Goal: Task Accomplishment & Management: Manage account settings

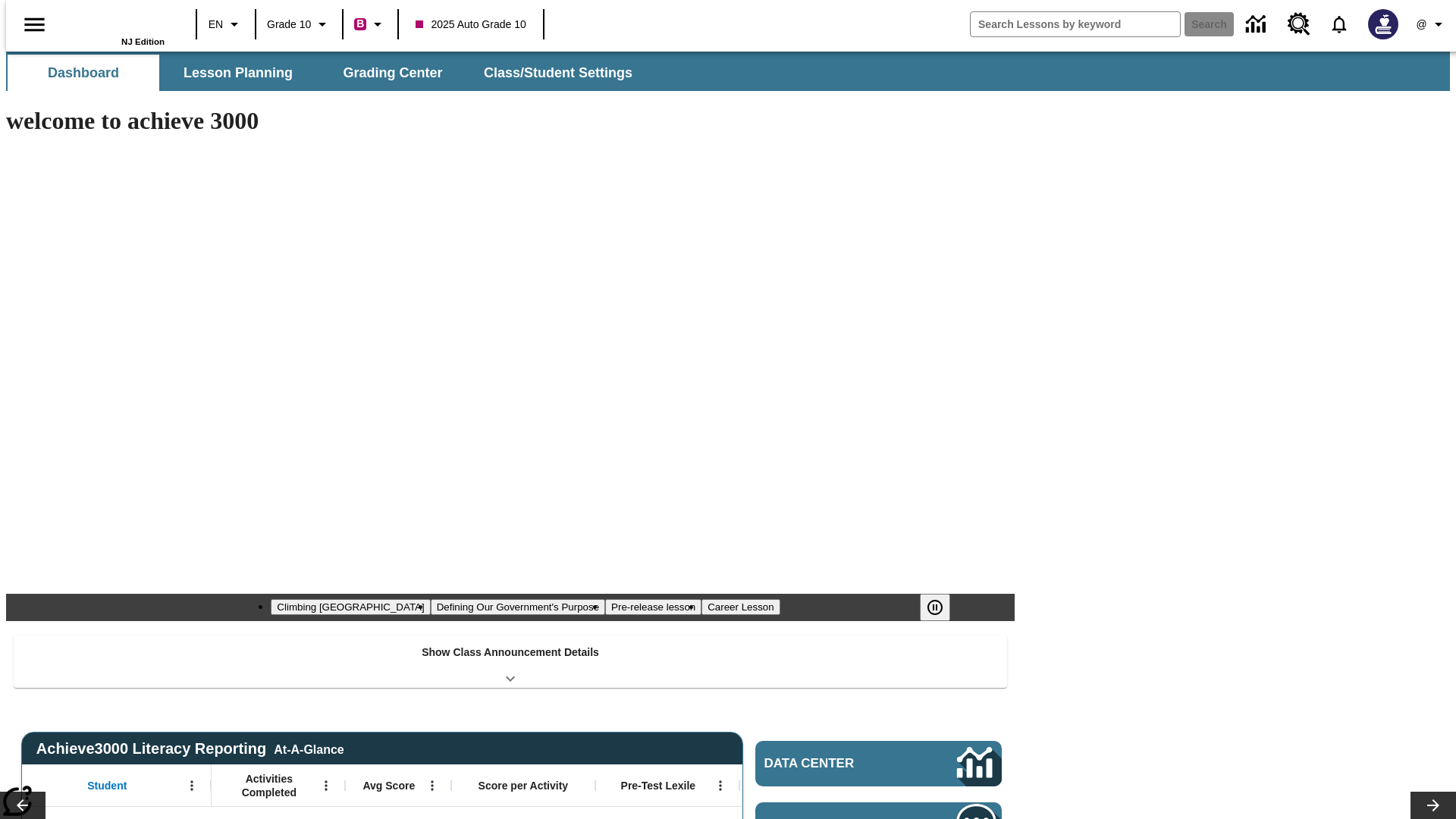
type input "-1"
click at [551, 73] on button "Class/Student Settings" at bounding box center [559, 73] width 174 height 36
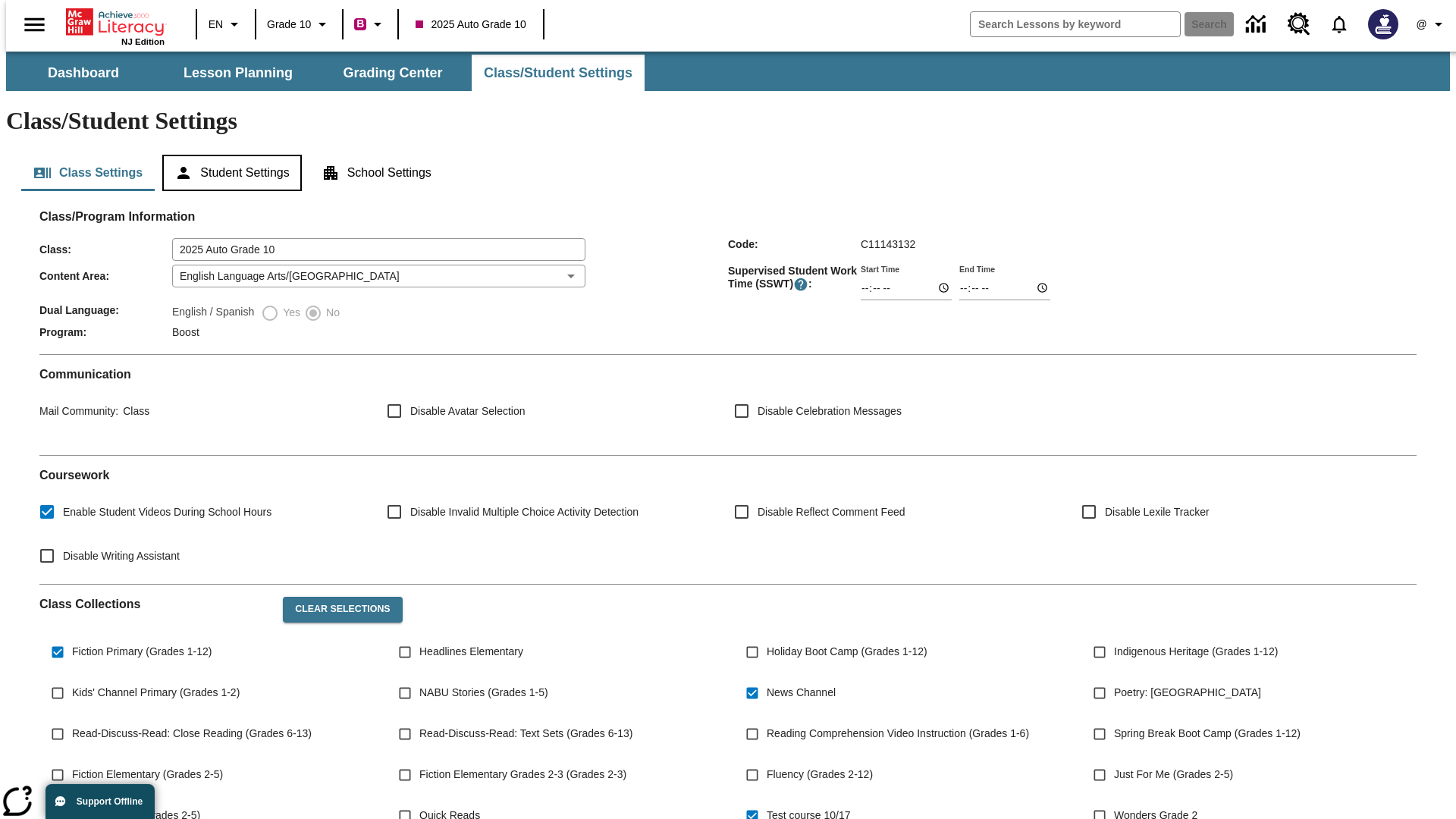
click at [228, 155] on button "Student Settings" at bounding box center [232, 173] width 139 height 36
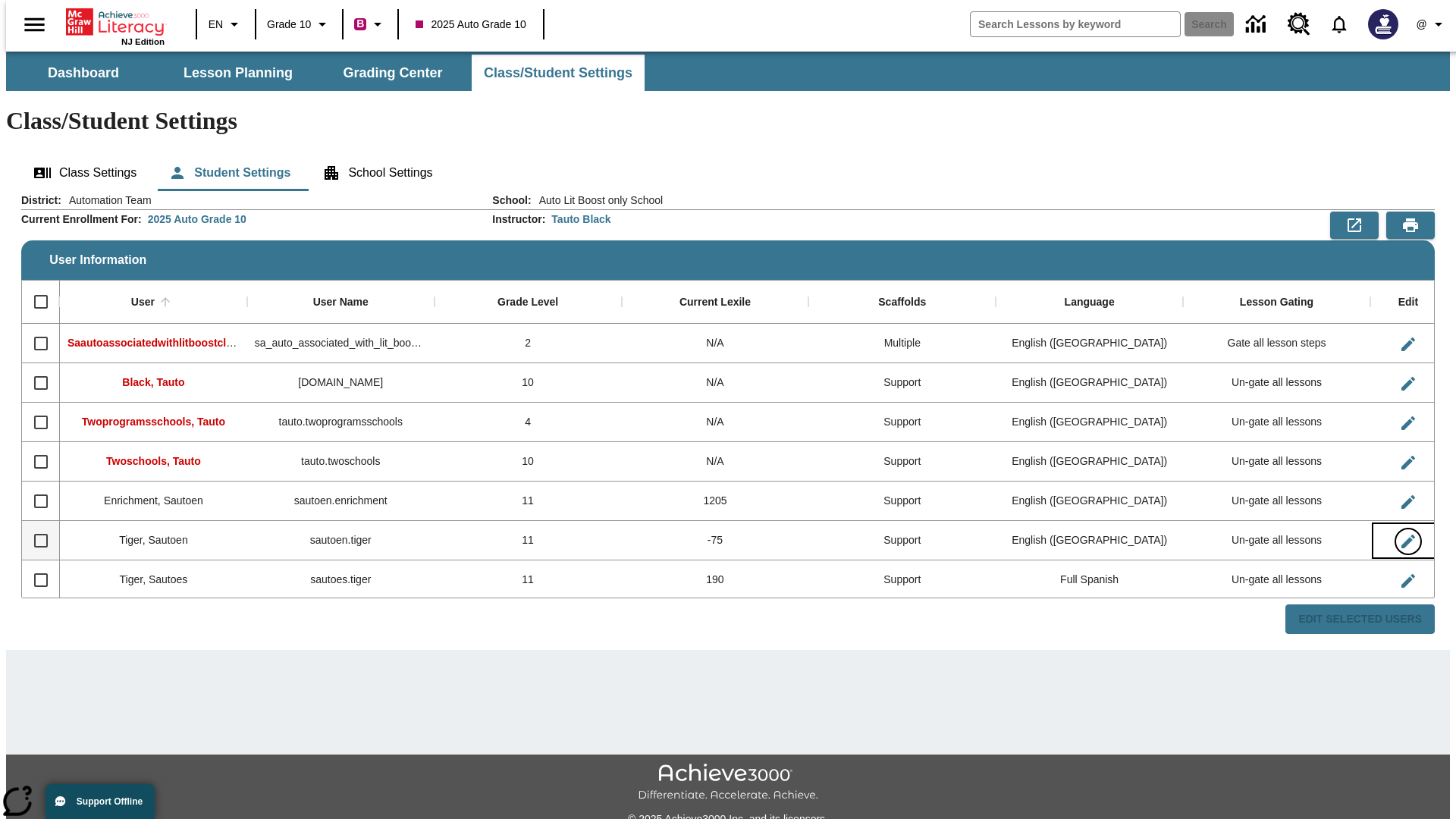
click at [1401, 535] on icon "Edit User" at bounding box center [1408, 541] width 14 height 14
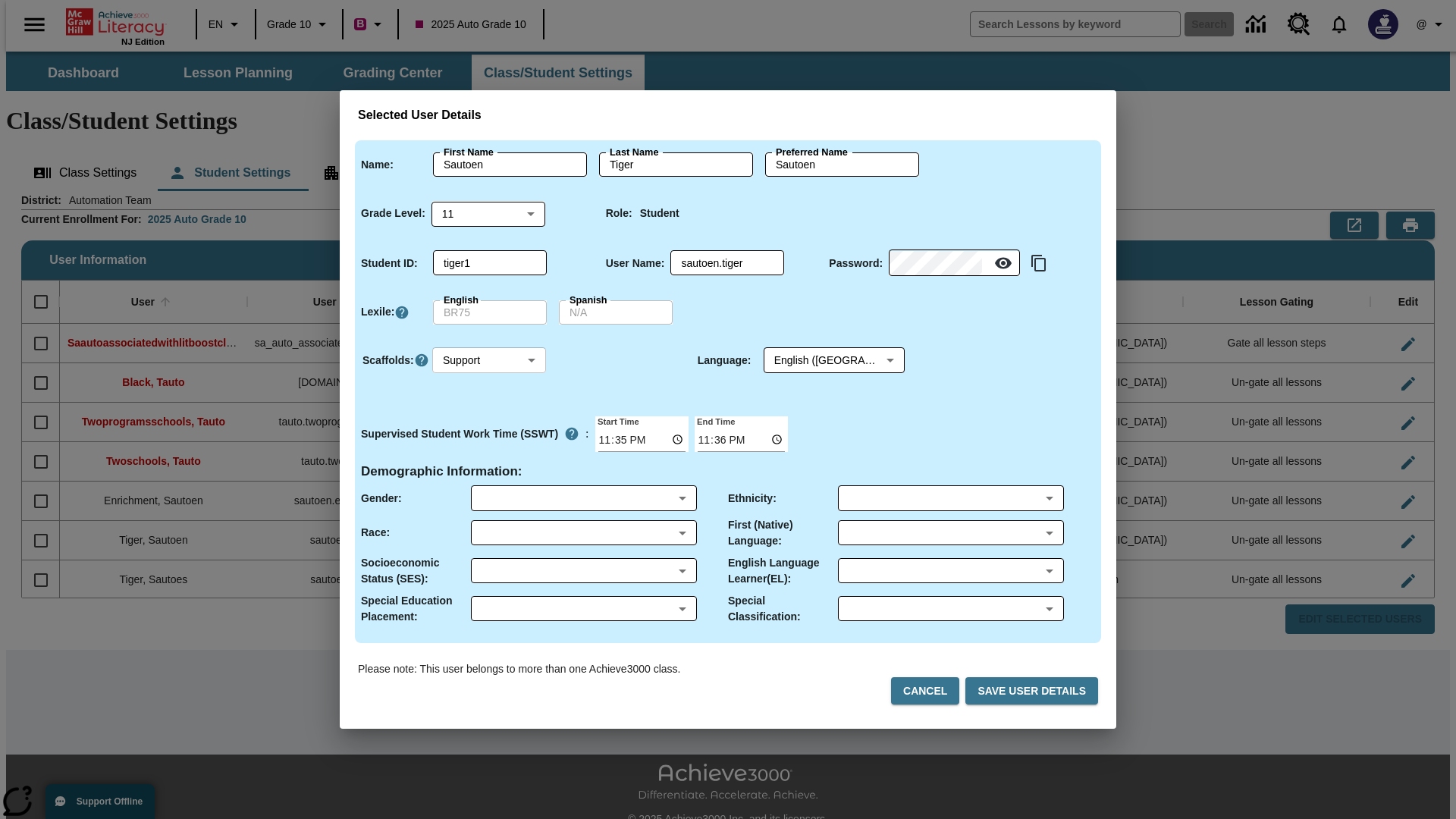
click at [489, 360] on body "Skip to main content NJ Edition EN Grade 10 B 2025 Auto Grade 10 Search 0 @ Das…" at bounding box center [728, 451] width 1444 height 801
click at [489, 417] on li "Support" at bounding box center [489, 417] width 114 height 25
click at [820, 360] on body "Skip to main content NJ Edition EN Grade 10 B 2025 Auto Grade 10 Search 0 @ Das…" at bounding box center [728, 451] width 1444 height 801
click at [489, 360] on body "Skip to main content NJ Edition EN Grade 10 B 2025 Auto Grade 10 Search 0 @ Das…" at bounding box center [728, 451] width 1444 height 801
click at [489, 441] on li "Enrichment" at bounding box center [489, 441] width 114 height 25
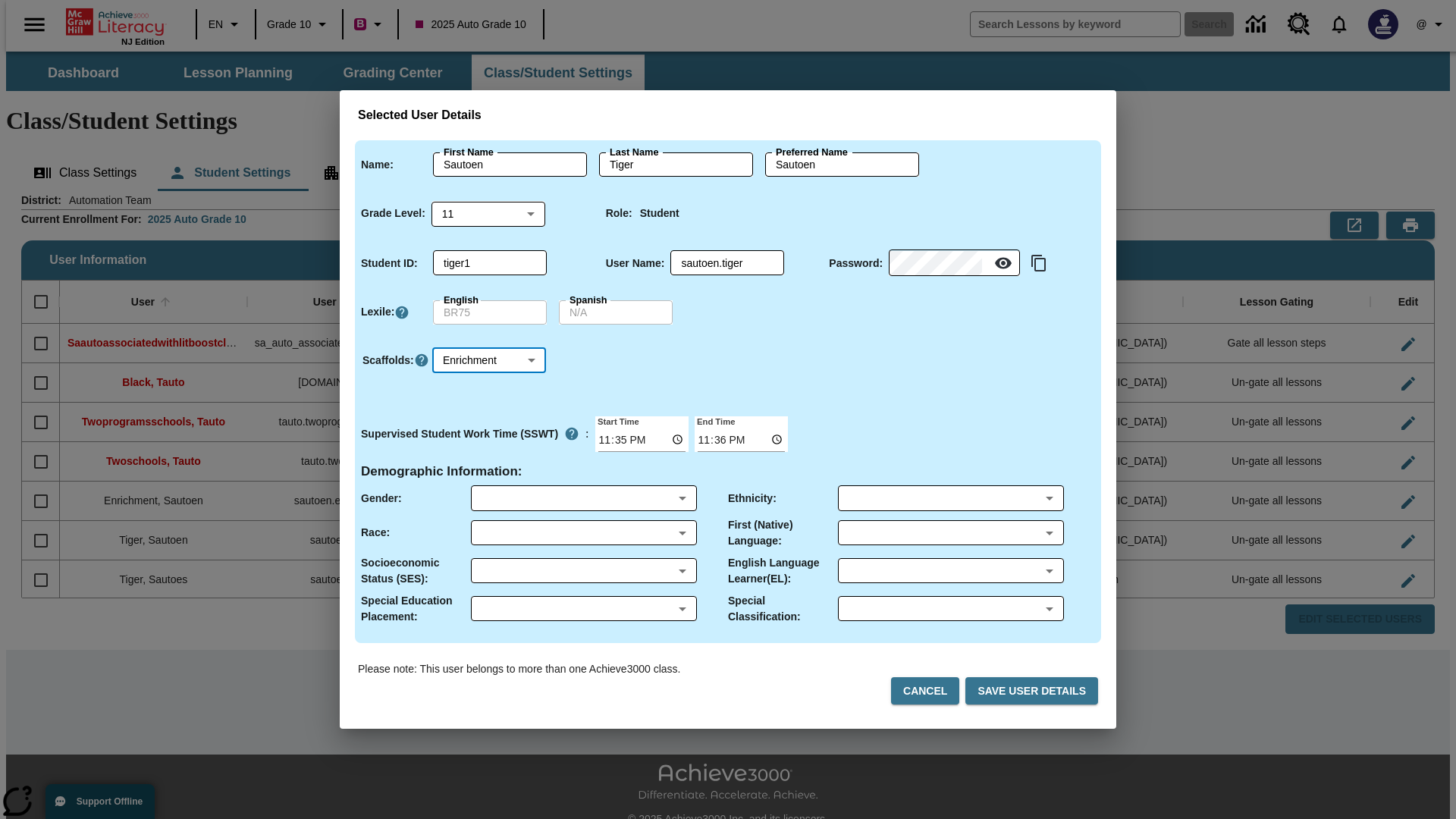
click at [489, 360] on body "Skip to main content NJ Edition EN Grade 10 B 2025 Auto Grade 10 Search 0 @ Das…" at bounding box center [728, 451] width 1444 height 801
click at [489, 391] on li "Standard" at bounding box center [489, 392] width 114 height 25
type input "0"
